Goal: Information Seeking & Learning: Learn about a topic

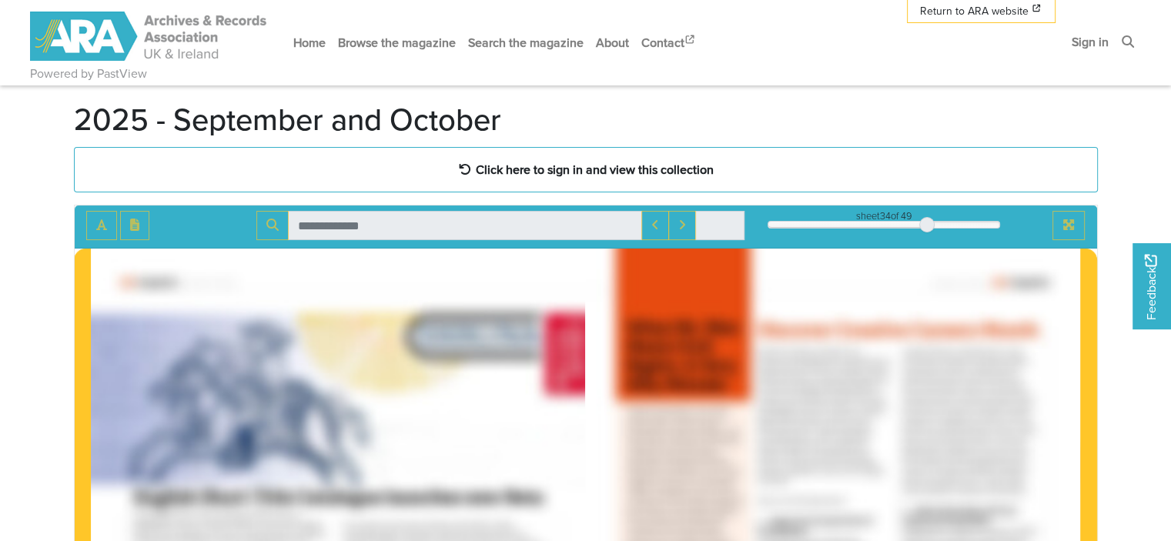
scroll to position [63, 0]
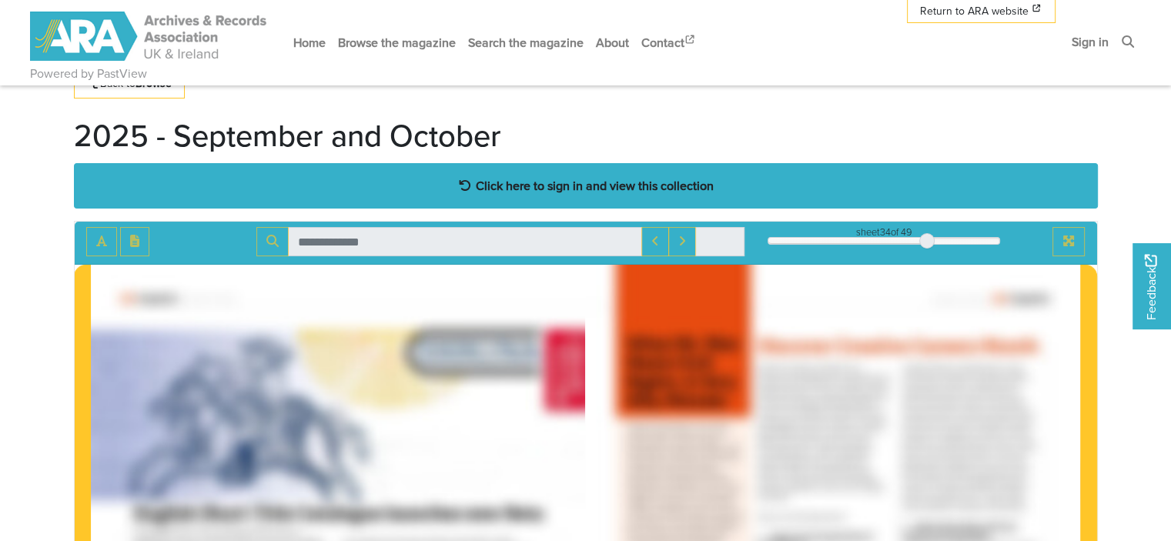
click at [682, 193] on strong "Click here to sign in and view this collection" at bounding box center [595, 185] width 238 height 17
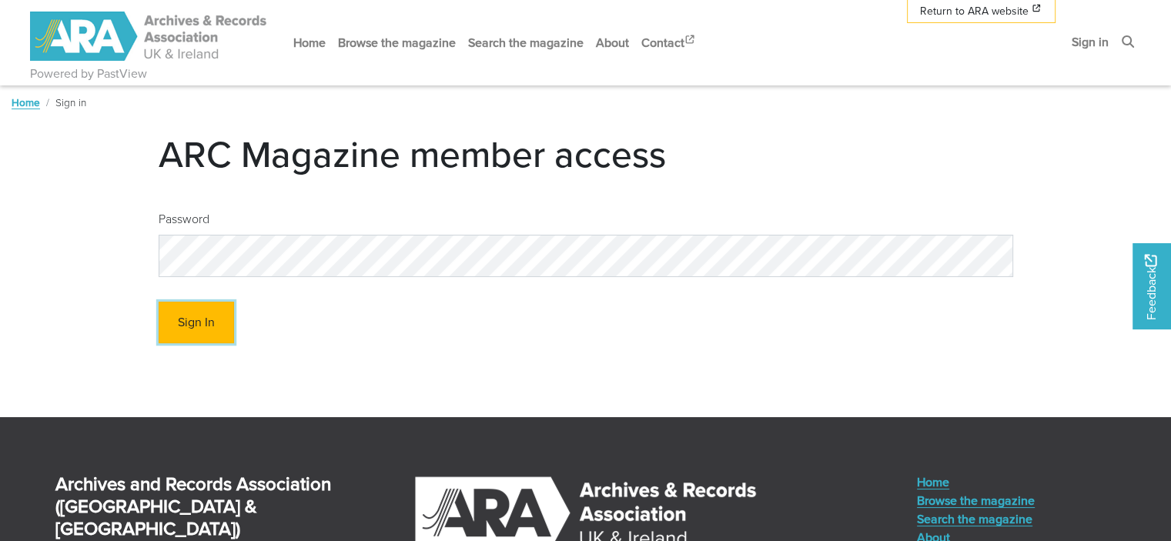
click at [206, 326] on button "Sign In" at bounding box center [196, 323] width 75 height 42
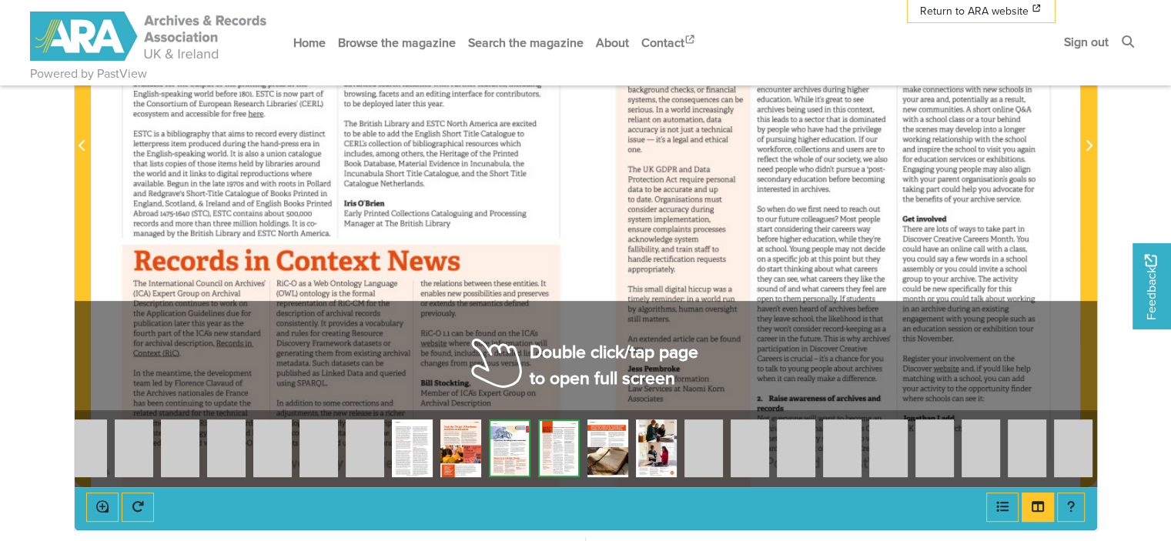
scroll to position [521, 0]
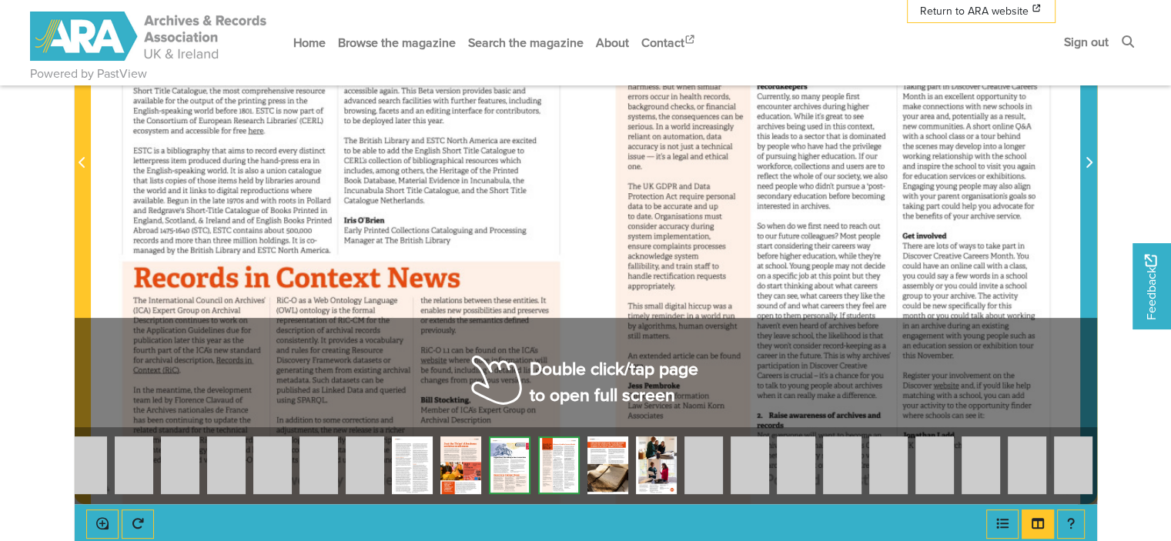
click at [1096, 206] on span "Next Page" at bounding box center [1088, 154] width 15 height 698
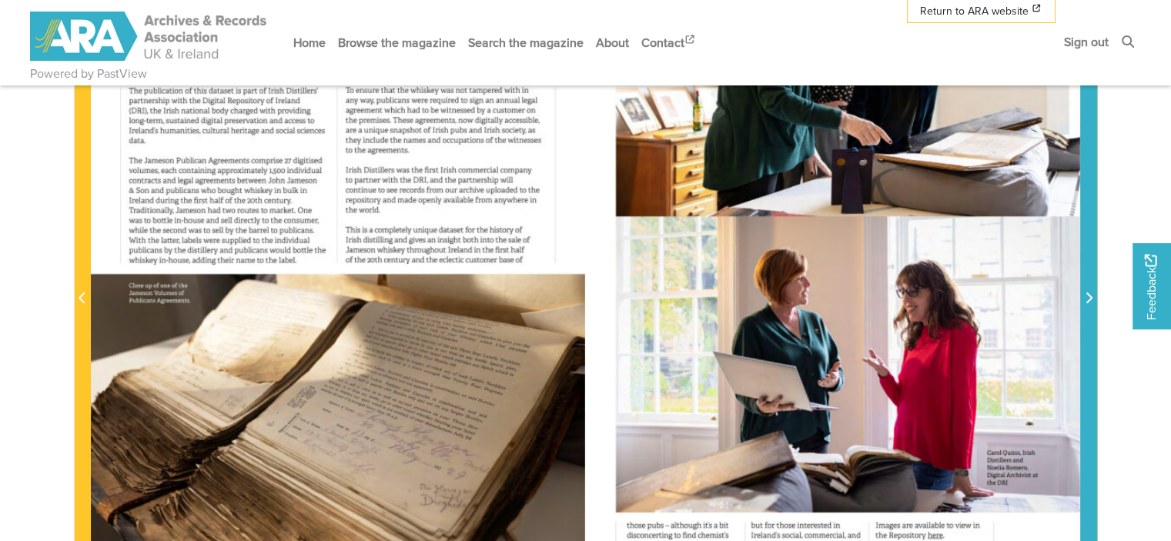
scroll to position [387, 0]
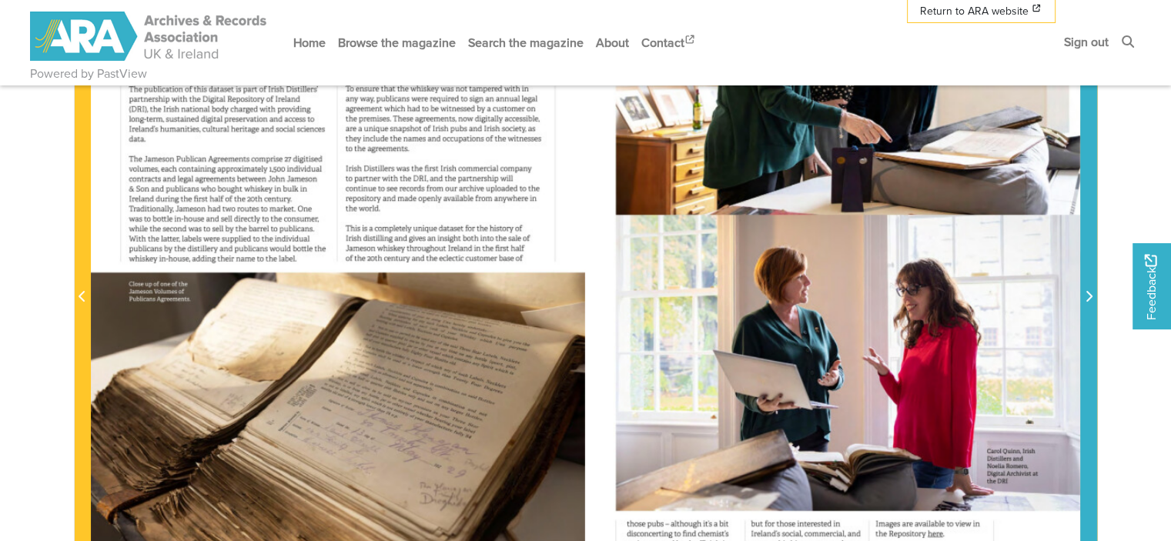
click at [1088, 332] on span "Next Page" at bounding box center [1088, 288] width 15 height 698
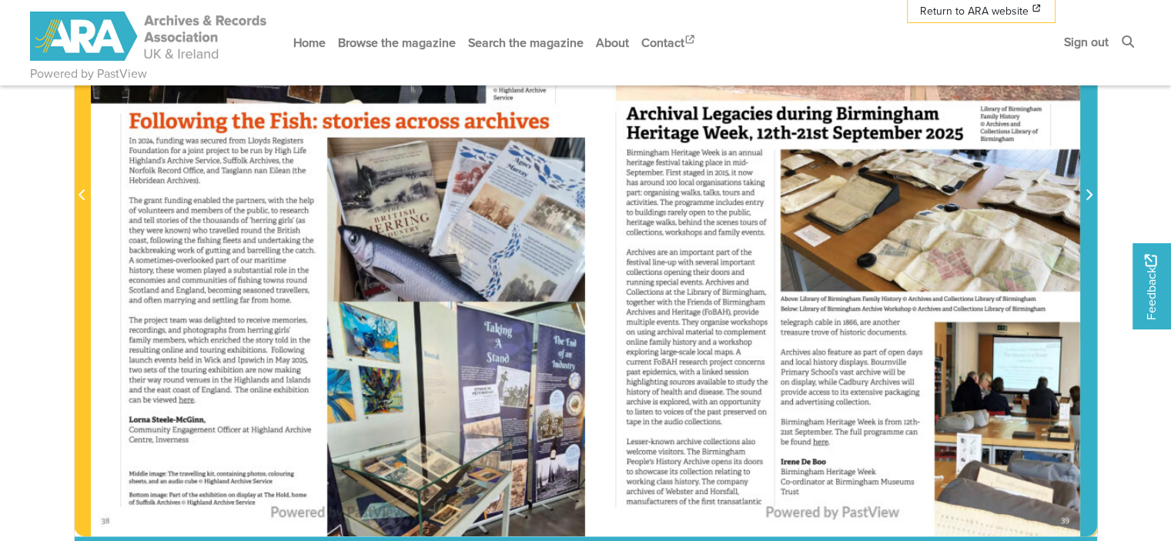
scroll to position [489, 0]
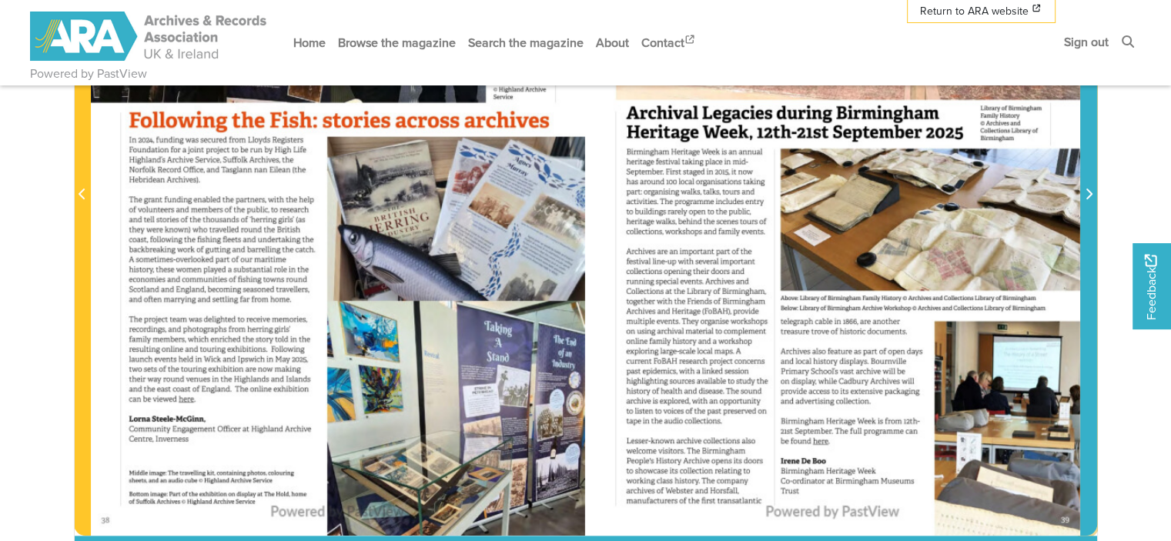
click at [1085, 223] on span "Next Page" at bounding box center [1088, 186] width 15 height 698
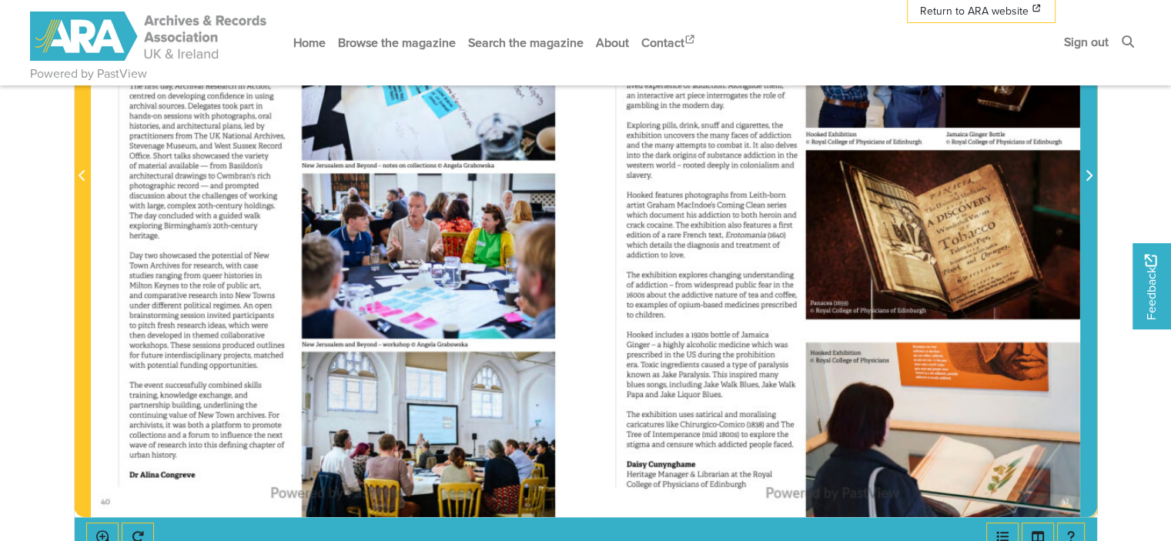
scroll to position [508, 0]
click at [1094, 253] on span "Next Page" at bounding box center [1088, 166] width 15 height 698
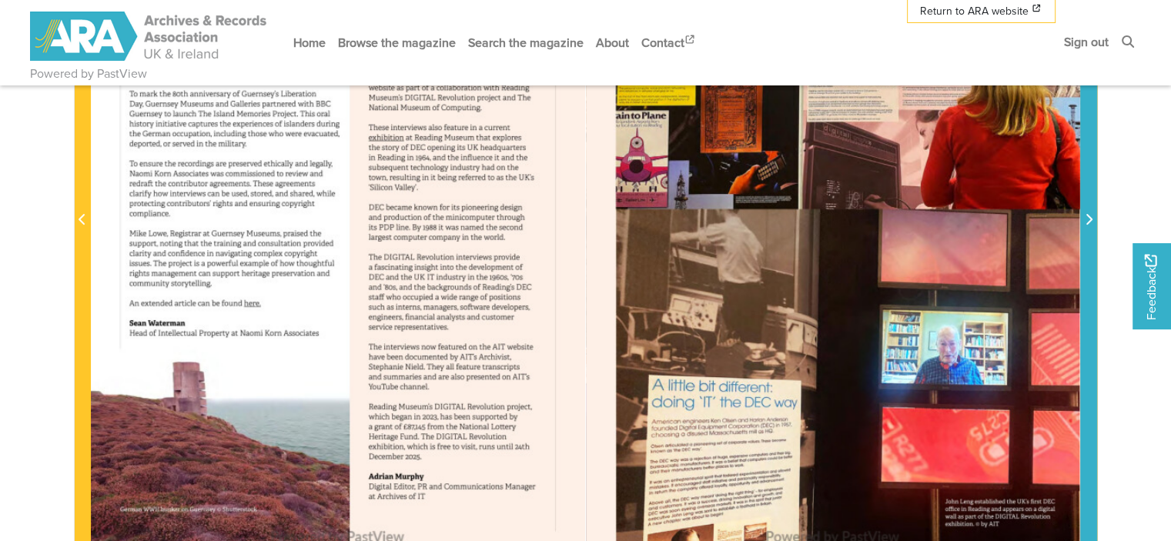
scroll to position [462, 0]
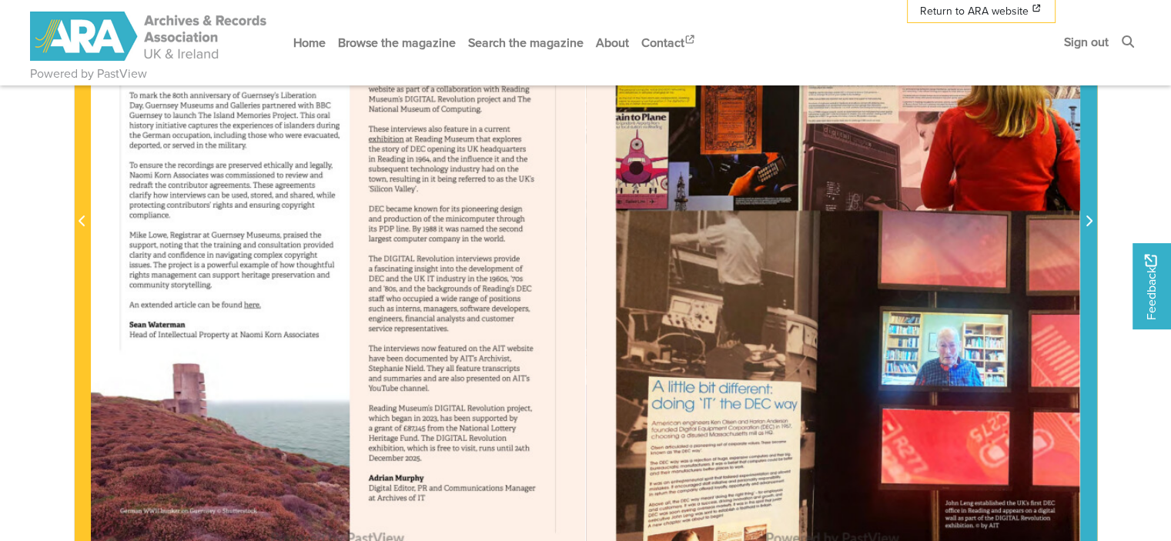
click at [1091, 210] on span "Next Page" at bounding box center [1088, 213] width 15 height 698
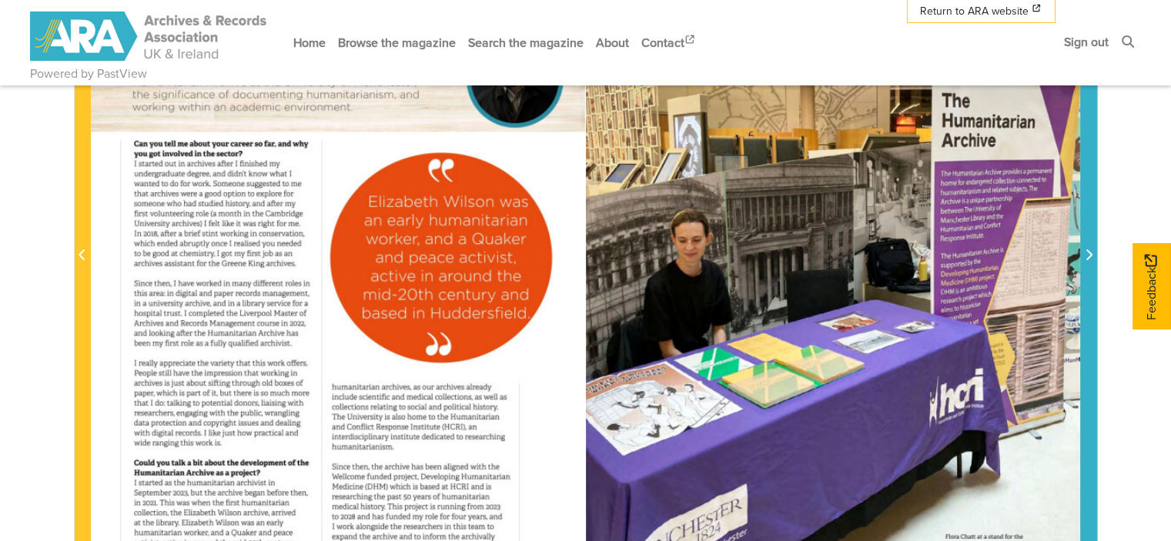
scroll to position [428, 0]
click at [1087, 229] on span "Next Page" at bounding box center [1088, 247] width 15 height 698
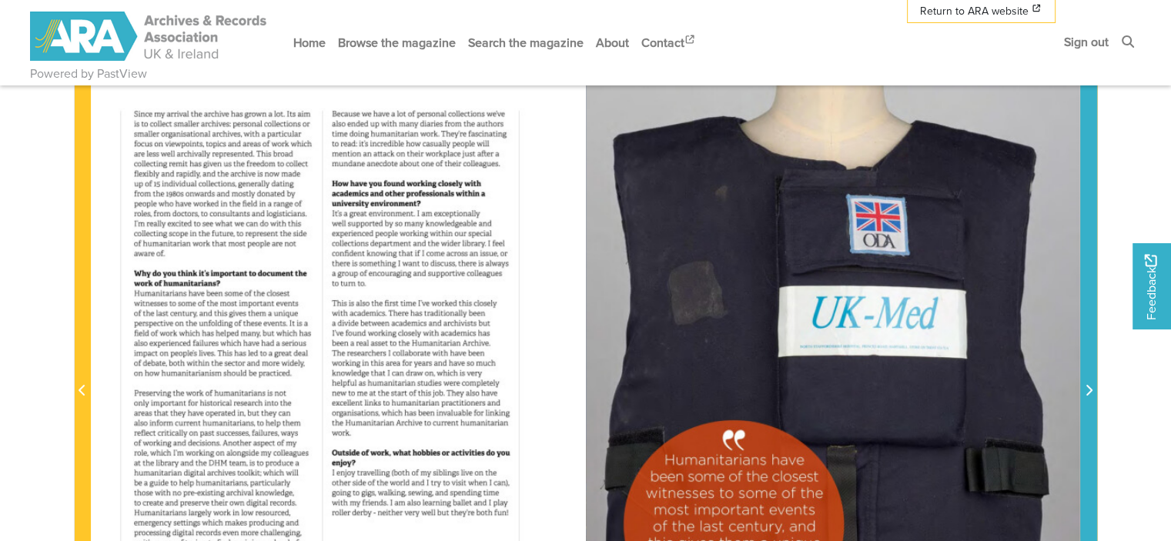
scroll to position [293, 0]
